Goal: Task Accomplishment & Management: Use online tool/utility

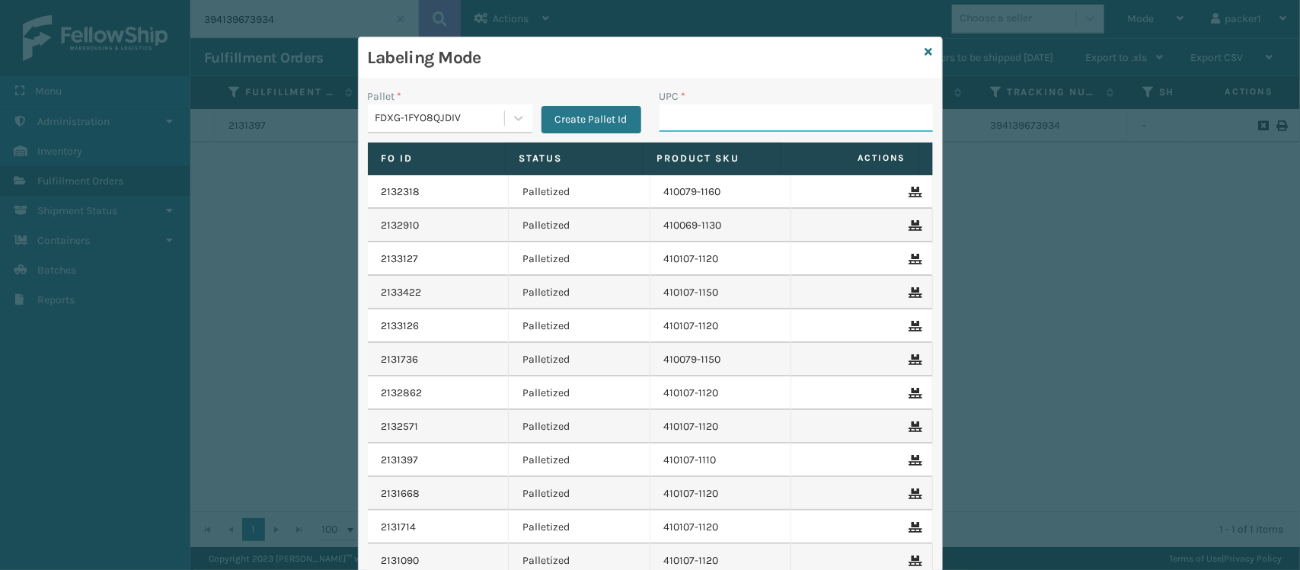
click at [674, 104] on input "UPC *" at bounding box center [796, 117] width 273 height 27
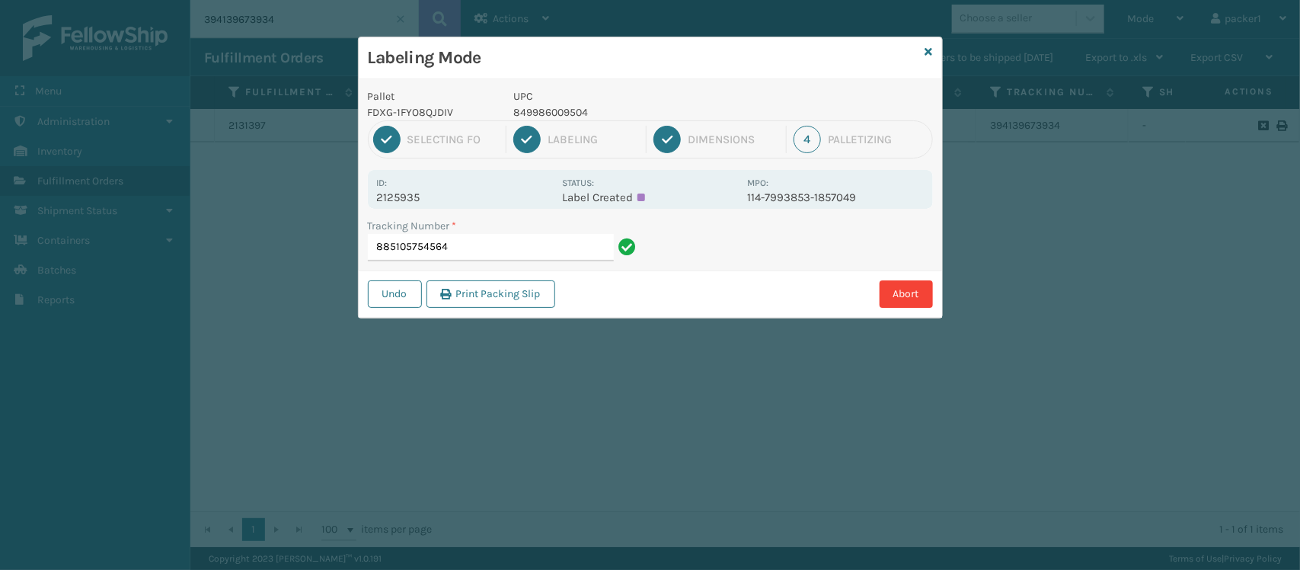
click at [674, 104] on p "849986009504" at bounding box center [625, 112] width 225 height 16
click at [743, 340] on div "Labeling Mode Pallet FDXG-1FYO8QJDIV UPC 849986009504 1 Selecting FO 2 Labeling…" at bounding box center [650, 285] width 1300 height 570
click at [583, 259] on input "885105754564" at bounding box center [491, 247] width 246 height 27
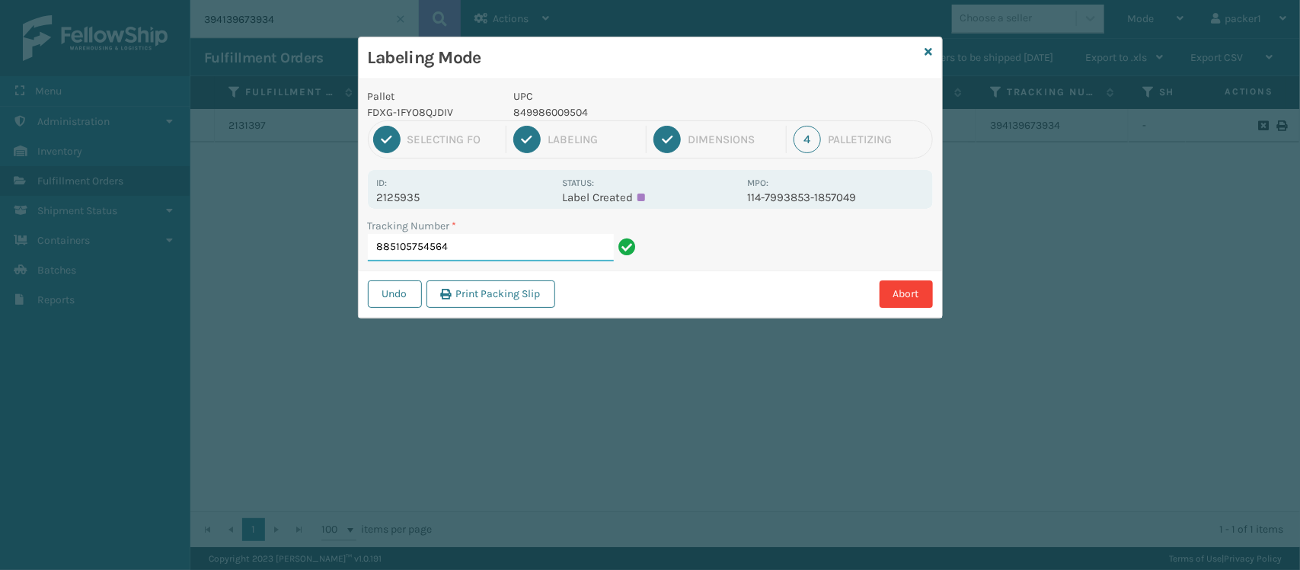
click at [583, 259] on input "885105754564" at bounding box center [491, 247] width 246 height 27
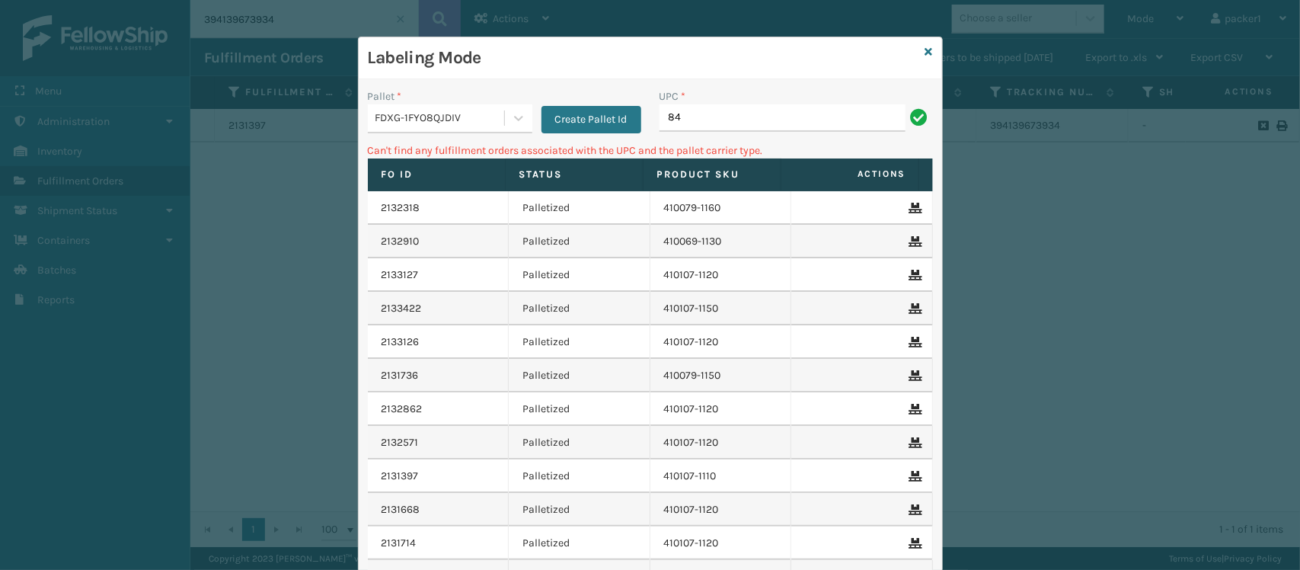
type input "8"
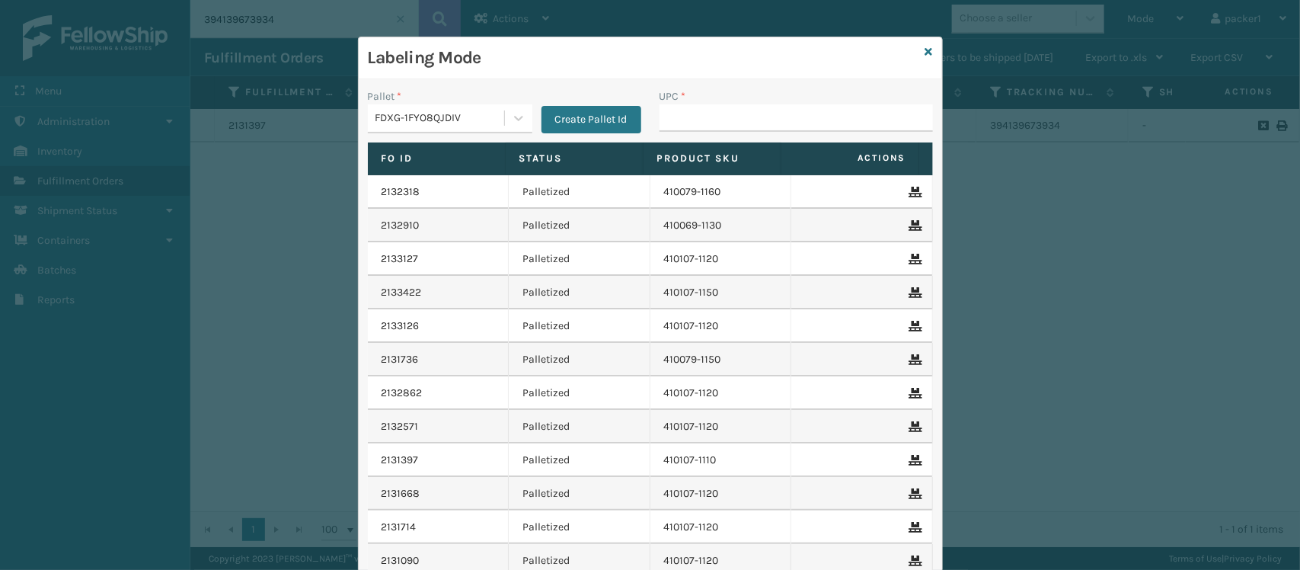
click at [758, 123] on input "UPC *" at bounding box center [796, 117] width 273 height 27
